Goal: Find specific page/section: Find specific page/section

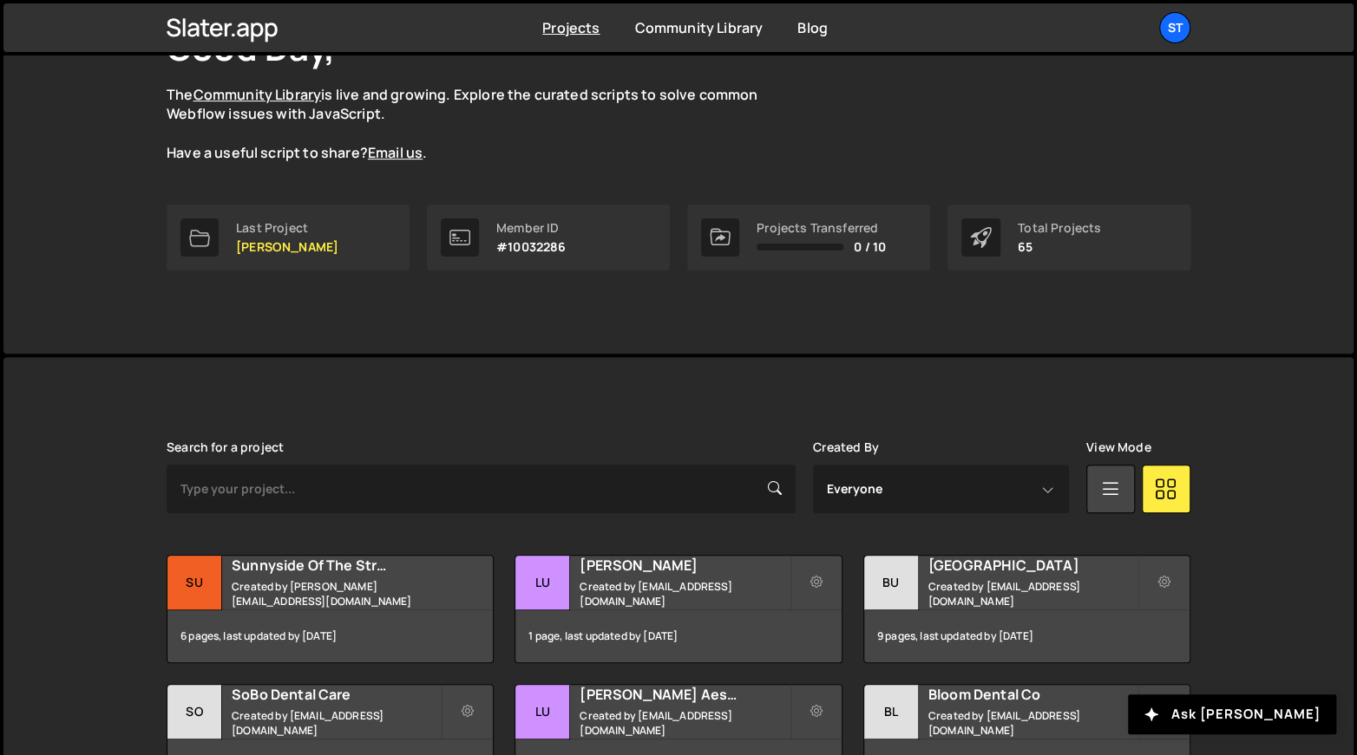
scroll to position [515, 0]
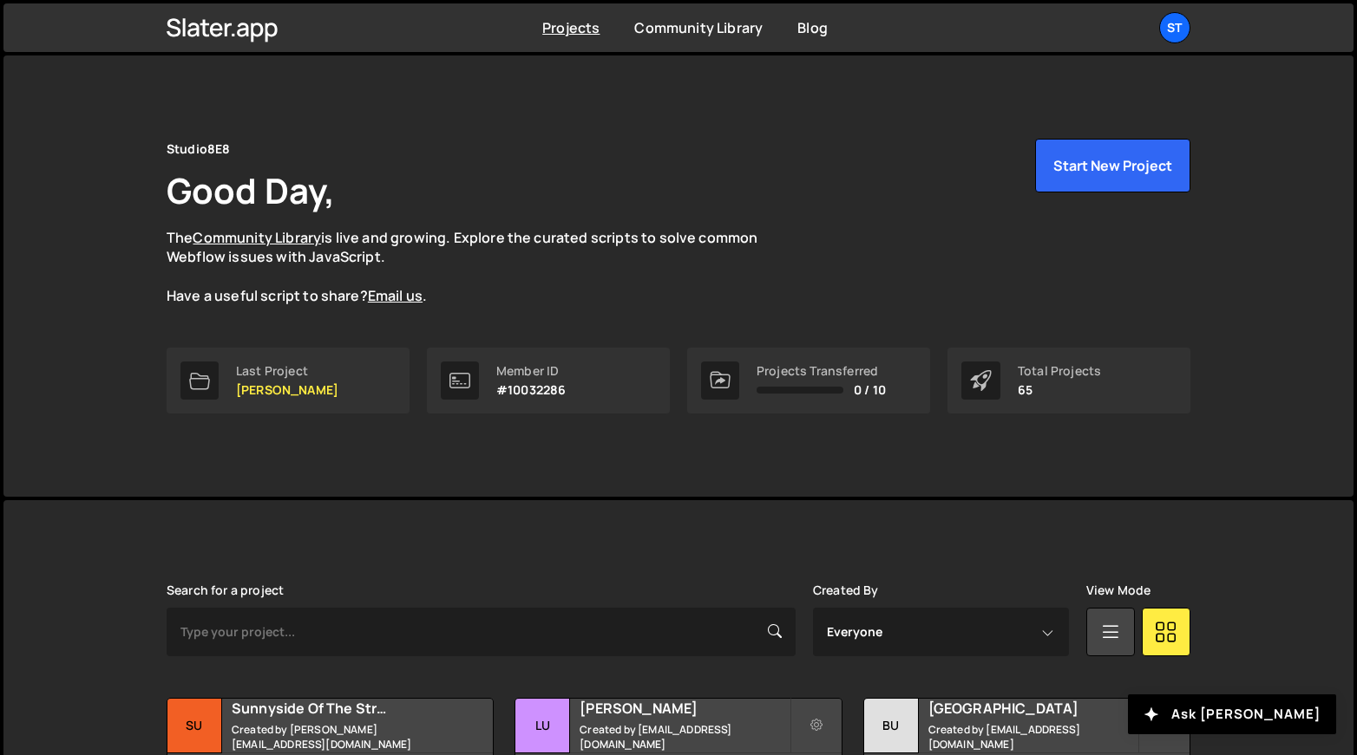
scroll to position [515, 0]
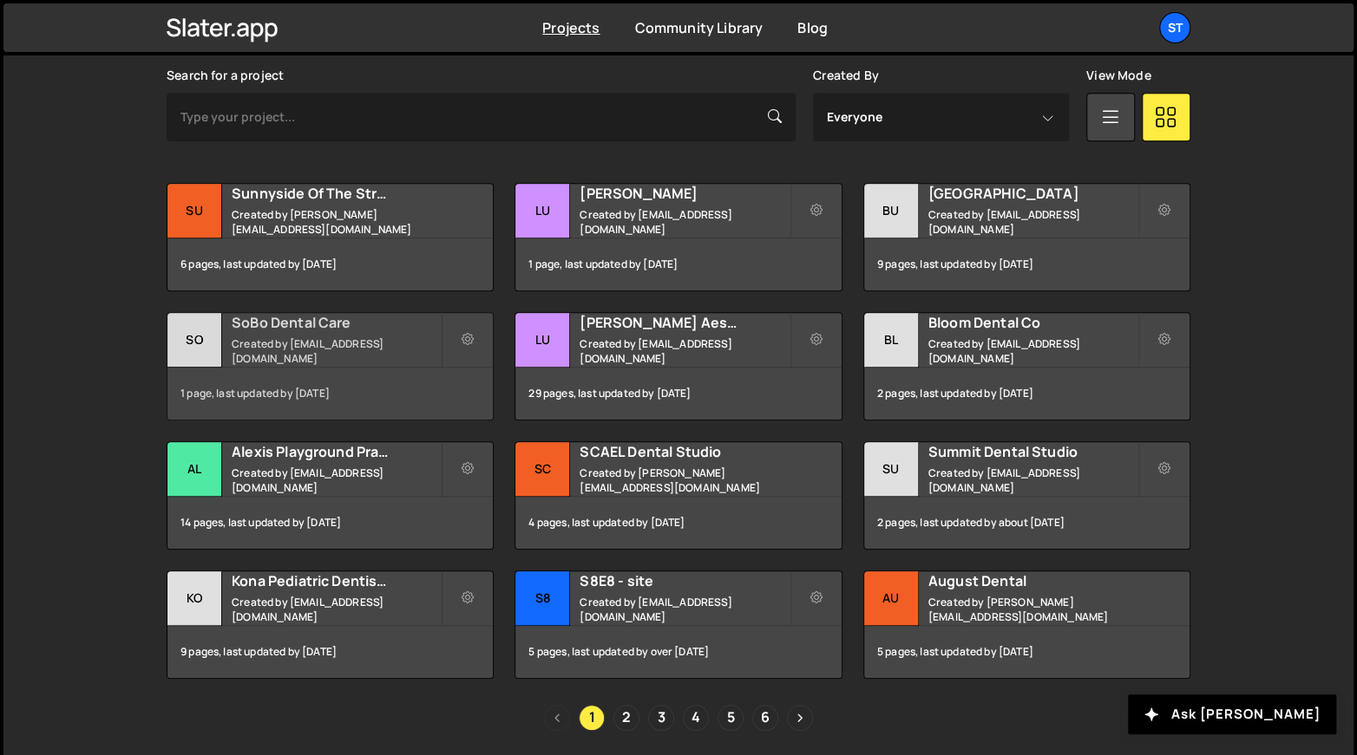
click at [402, 347] on small "Created by [EMAIL_ADDRESS][DOMAIN_NAME]" at bounding box center [336, 351] width 209 height 29
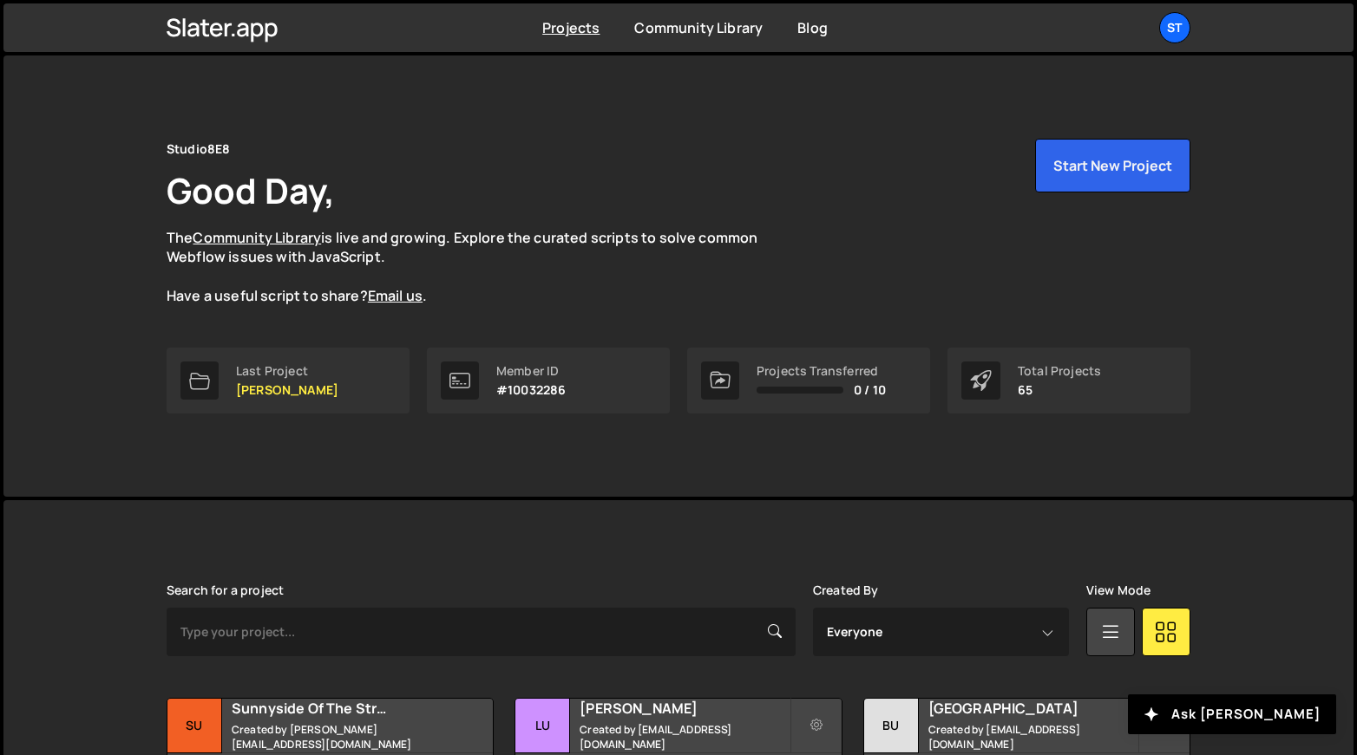
scroll to position [515, 0]
